Goal: Transaction & Acquisition: Book appointment/travel/reservation

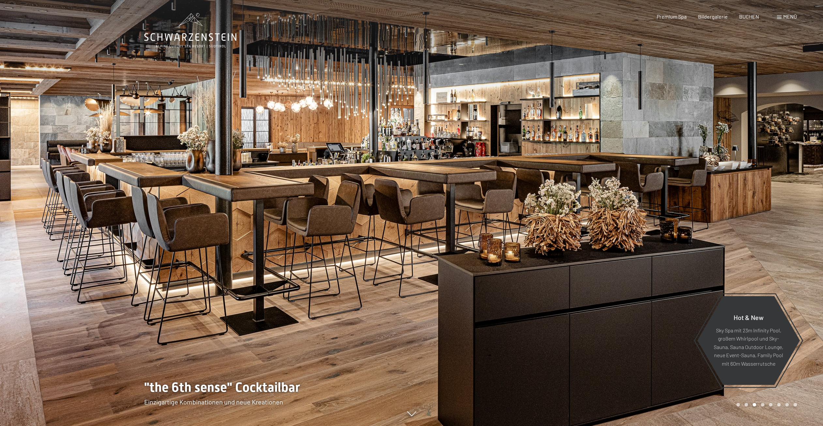
click at [671, 20] on div "Buchen Anfragen Premium Spa Bildergalerie BUCHEN Menü DE IT EN Gutschein Bilder…" at bounding box center [715, 16] width 163 height 7
click at [671, 19] on div "Premium Spa Bildergalerie BUCHEN" at bounding box center [702, 16] width 137 height 7
click at [671, 17] on span "Premium Spa" at bounding box center [671, 15] width 30 height 6
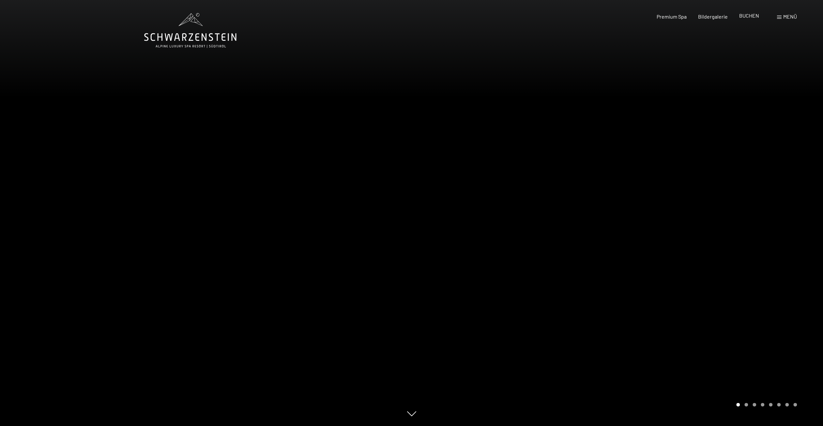
click at [750, 17] on span "BUCHEN" at bounding box center [749, 15] width 20 height 6
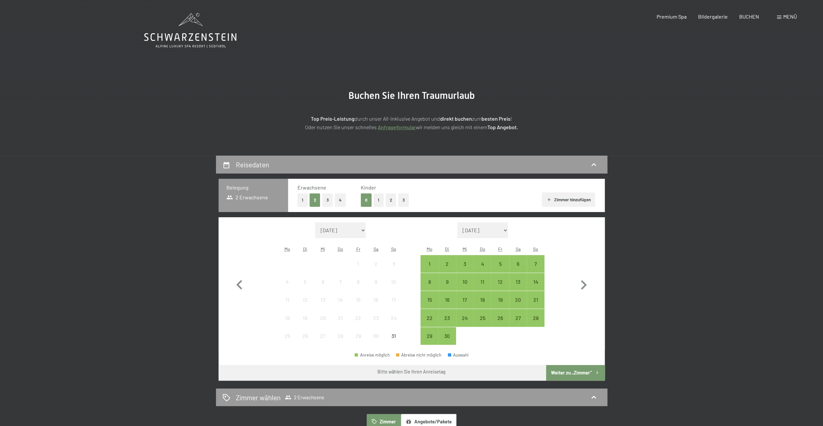
click at [394, 200] on button "2" at bounding box center [391, 199] width 11 height 13
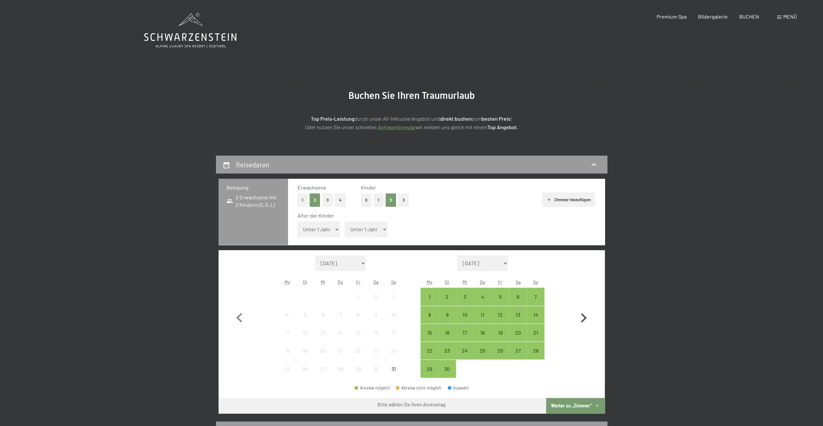
click at [588, 319] on icon "button" at bounding box center [583, 318] width 19 height 19
select select "2025-09-01"
select select "2025-10-01"
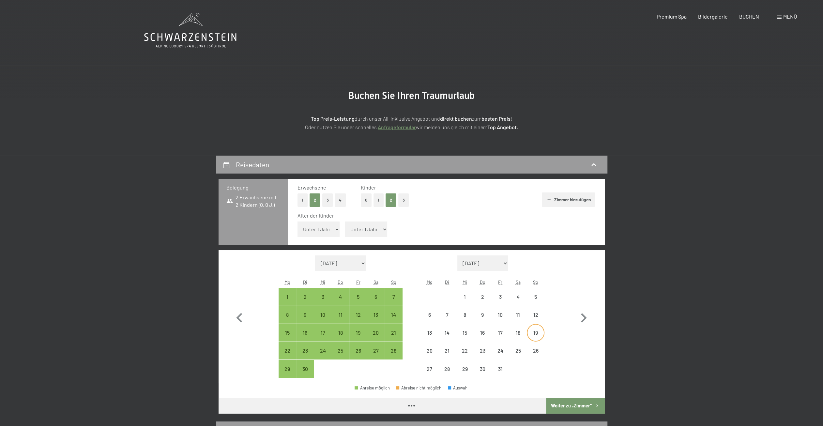
select select "2025-09-01"
select select "2025-10-01"
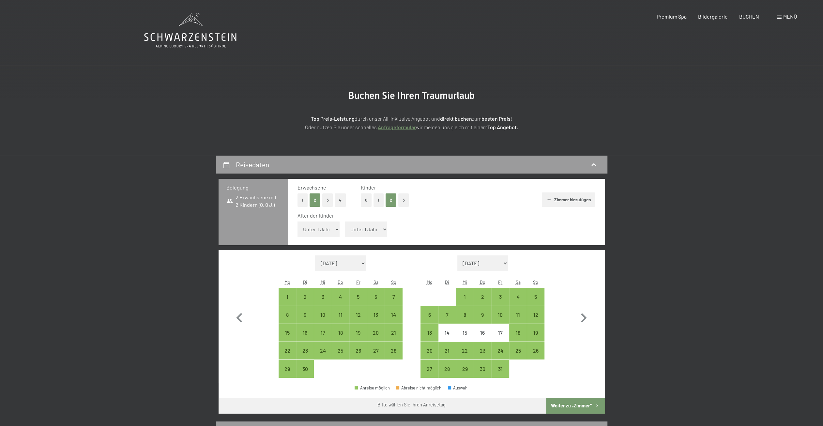
click at [334, 229] on select "Unter 1 Jahr 1 Jahr 2 Jahre 3 Jahre 4 Jahre 5 Jahre 6 Jahre 7 Jahre 8 Jahre 9 J…" at bounding box center [319, 230] width 42 height 16
select select "14"
click at [298, 222] on select "Unter 1 Jahr 1 Jahr 2 Jahre 3 Jahre 4 Jahre 5 Jahre 6 Jahre 7 Jahre 8 Jahre 9 J…" at bounding box center [319, 230] width 42 height 16
select select "2025-09-01"
select select "2025-10-01"
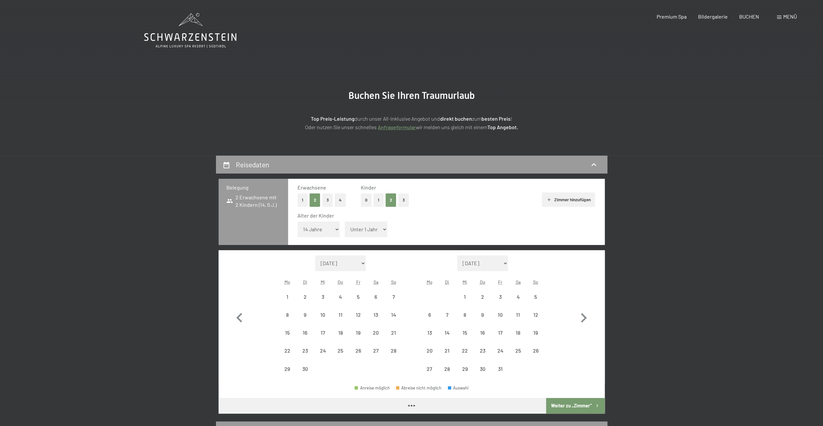
click at [373, 234] on span "Einwilligung Marketing*" at bounding box center [376, 232] width 54 height 7
click at [346, 234] on input "Einwilligung Marketing*" at bounding box center [342, 232] width 7 height 7
checkbox input "false"
select select "2025-09-01"
select select "2025-10-01"
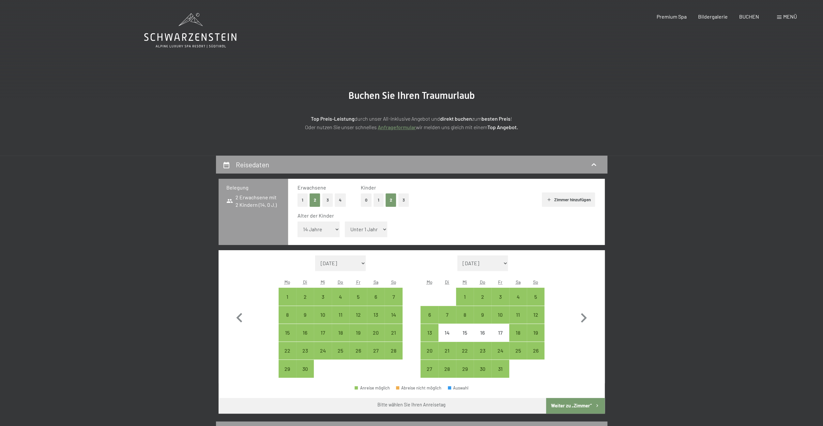
click at [368, 229] on span "Einwilligung Marketing*" at bounding box center [376, 232] width 54 height 7
click at [346, 229] on input "Einwilligung Marketing*" at bounding box center [342, 232] width 7 height 7
checkbox input "false"
click at [386, 228] on select "Unter 1 Jahr 1 Jahr 2 Jahre 3 Jahre 4 Jahre 5 Jahre 6 Jahre 7 Jahre 8 Jahre 9 J…" at bounding box center [366, 230] width 42 height 16
select select "9"
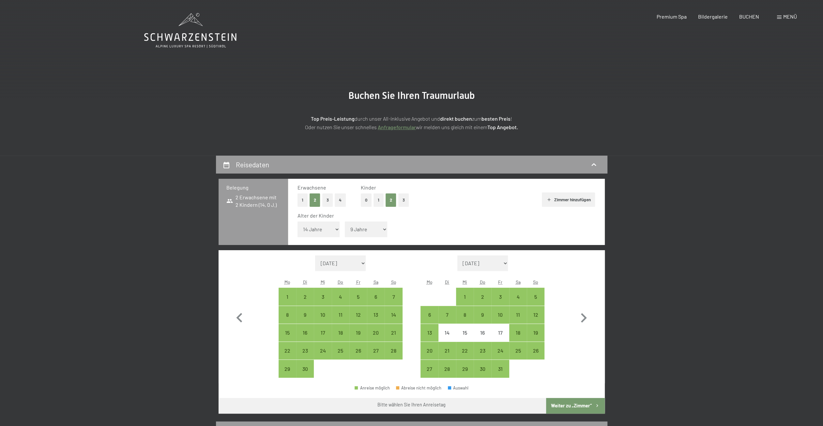
click at [345, 222] on select "Unter 1 Jahr 1 Jahr 2 Jahre 3 Jahre 4 Jahre 5 Jahre 6 Jahre 7 Jahre 8 Jahre 9 J…" at bounding box center [366, 230] width 42 height 16
select select "2025-09-01"
select select "2025-10-01"
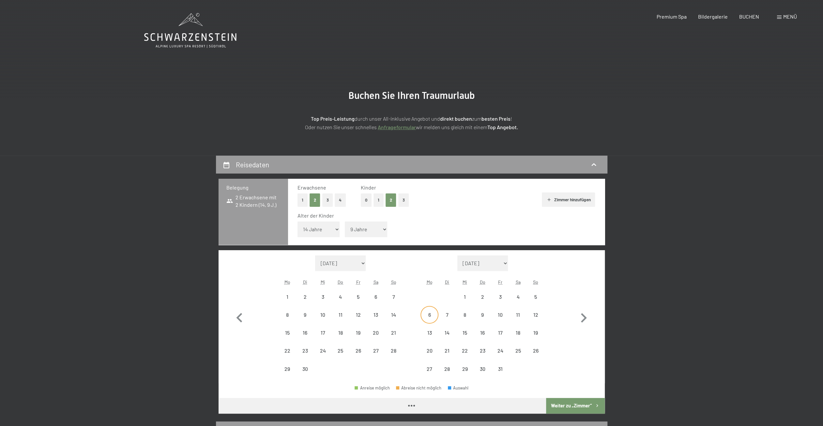
select select "2025-09-01"
select select "2025-10-01"
